Goal: Task Accomplishment & Management: Complete application form

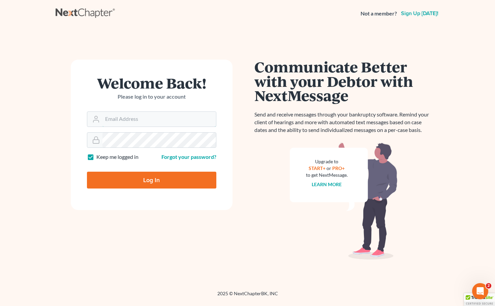
type input "[EMAIL_ADDRESS][DOMAIN_NAME]"
click at [151, 180] on input "Log In" at bounding box center [151, 180] width 129 height 17
type input "Thinking..."
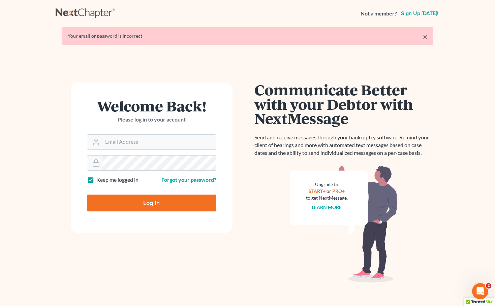
type input "[EMAIL_ADDRESS][DOMAIN_NAME]"
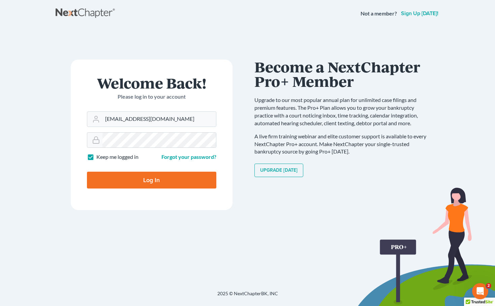
click at [149, 178] on input "Log In" at bounding box center [151, 180] width 129 height 17
type input "Thinking..."
type input "psj2050@msn.com"
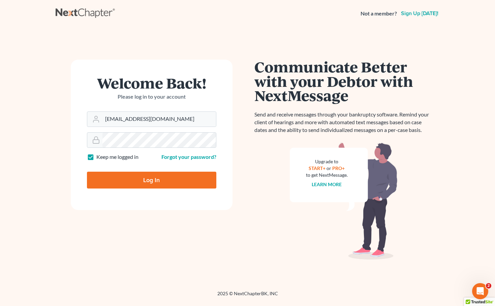
click at [151, 181] on input "Log In" at bounding box center [151, 180] width 129 height 17
type input "Thinking..."
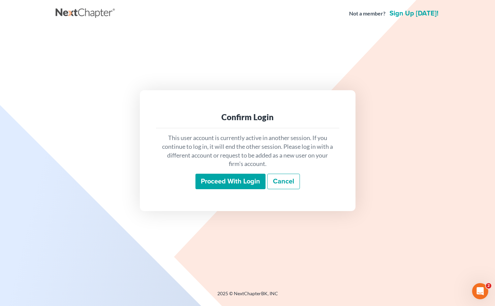
click at [221, 180] on input "Proceed with login" at bounding box center [230, 181] width 70 height 15
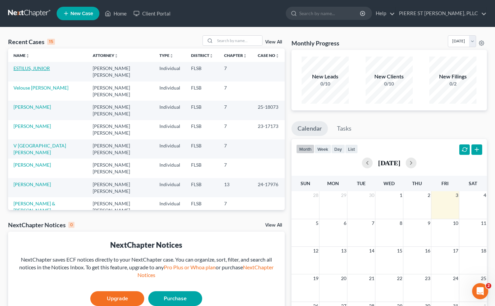
click at [23, 68] on link "ESTILUS, JUNIOR" at bounding box center [31, 68] width 36 height 6
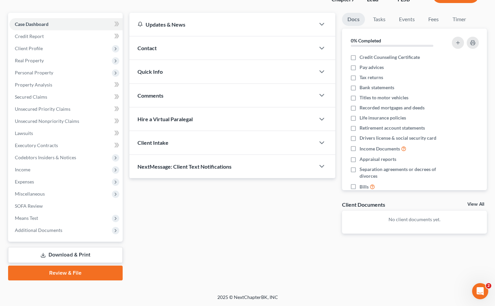
scroll to position [52, 0]
click at [69, 272] on link "Review & File" at bounding box center [65, 273] width 115 height 15
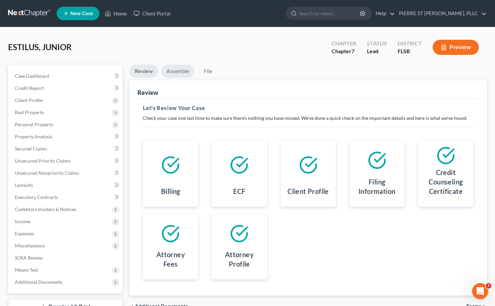
click at [179, 71] on link "Assemble" at bounding box center [177, 71] width 33 height 13
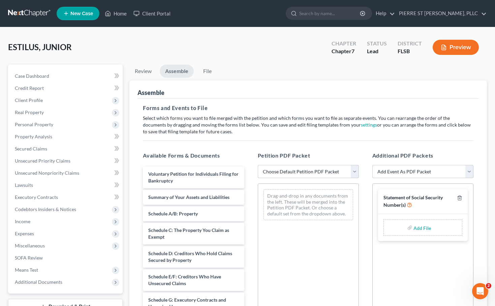
select select "1"
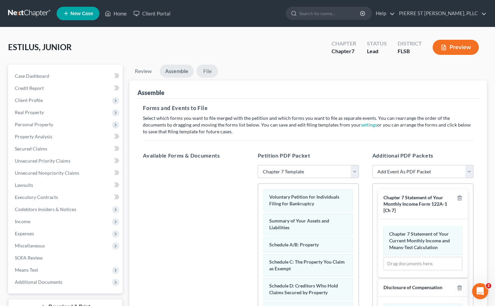
click at [208, 71] on link "File" at bounding box center [207, 71] width 22 height 13
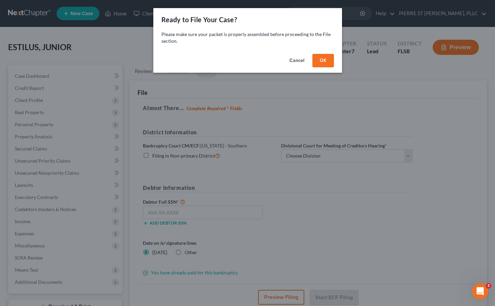
click at [323, 58] on button "OK" at bounding box center [323, 60] width 22 height 13
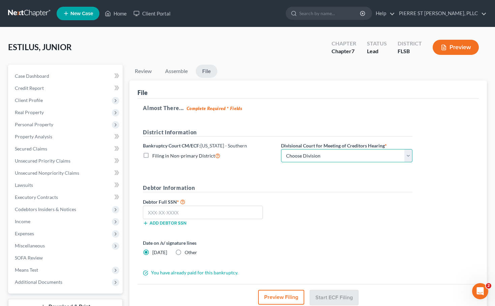
select select "2"
click at [236, 212] on input "text" at bounding box center [203, 212] width 120 height 13
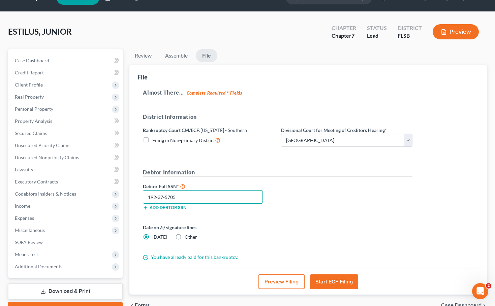
scroll to position [30, 0]
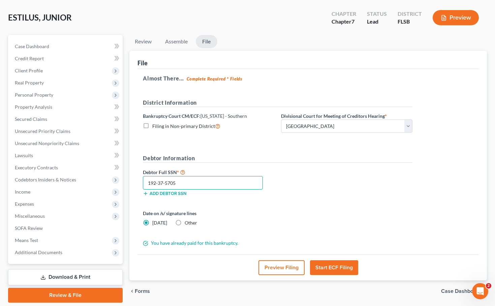
type input "192-37-5705"
click at [328, 270] on button "Start ECF Filing" at bounding box center [334, 267] width 48 height 15
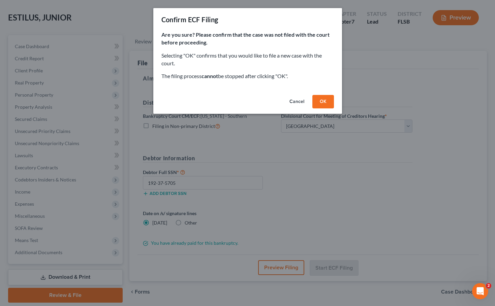
click at [323, 100] on button "OK" at bounding box center [323, 101] width 22 height 13
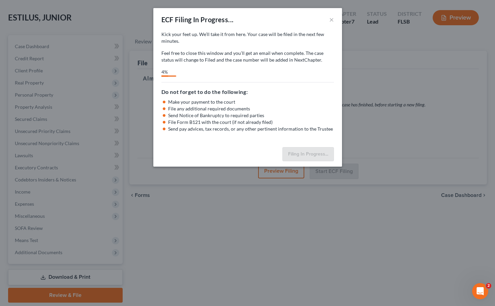
select select "2"
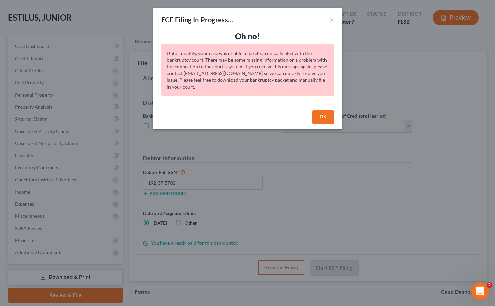
click at [479, 289] on icon "Open Intercom Messenger" at bounding box center [479, 290] width 5 height 5
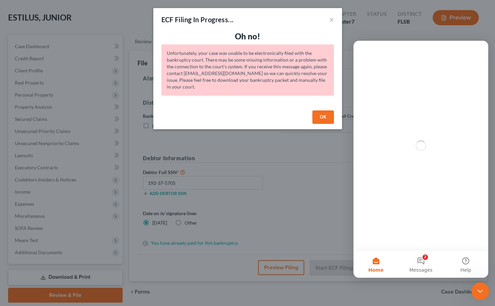
scroll to position [0, 0]
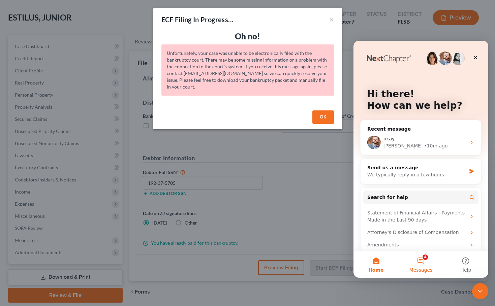
click at [423, 257] on button "4 Messages" at bounding box center [420, 264] width 45 height 27
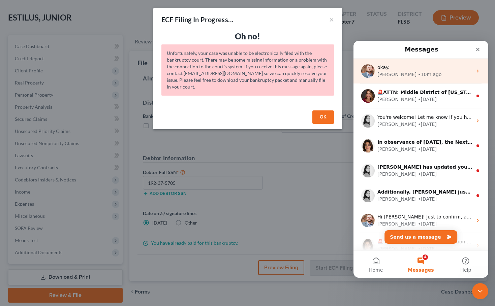
click at [384, 71] on div "James" at bounding box center [396, 74] width 39 height 7
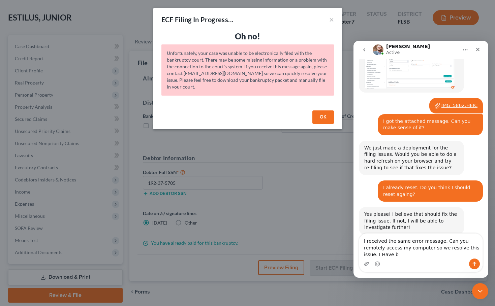
scroll to position [469, 0]
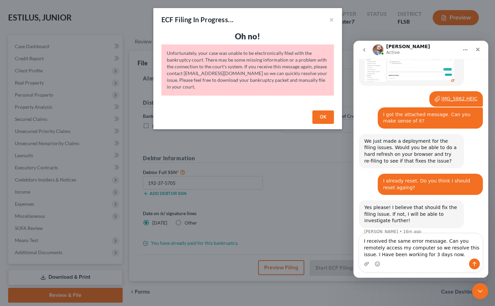
type textarea "I received the same error message. Can you remotely access my computer so we re…"
click at [473, 262] on icon "Send a message…" at bounding box center [474, 263] width 5 height 5
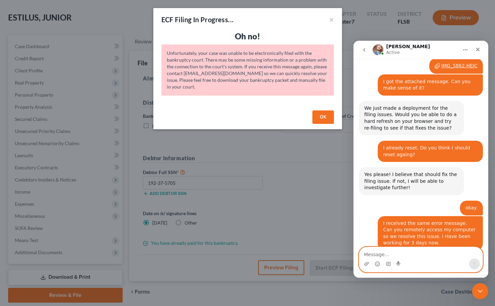
scroll to position [503, 0]
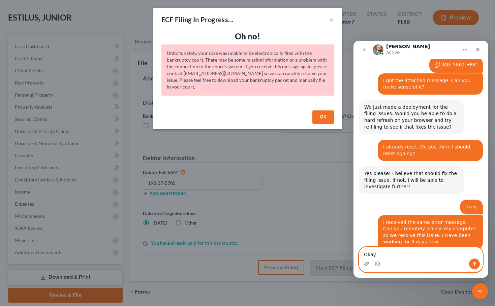
type textarea "Okay."
click at [475, 263] on icon "Send a message…" at bounding box center [475, 264] width 4 height 4
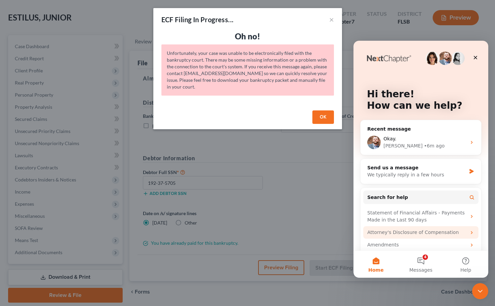
scroll to position [0, 0]
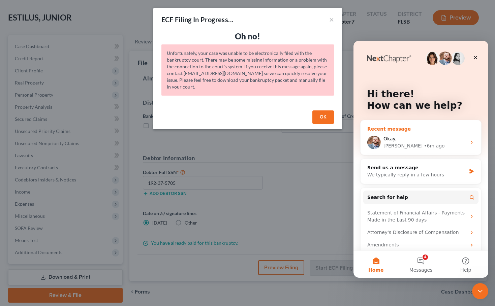
click at [388, 142] on div "Okay." at bounding box center [424, 138] width 83 height 7
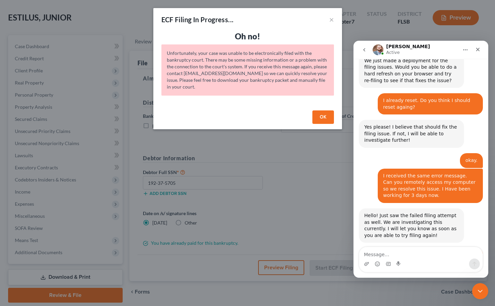
scroll to position [549, 0]
type textarea "Okay."
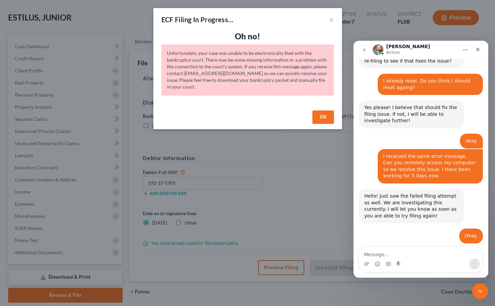
click at [324, 115] on button "OK" at bounding box center [323, 116] width 22 height 13
